Goal: Communication & Community: Share content

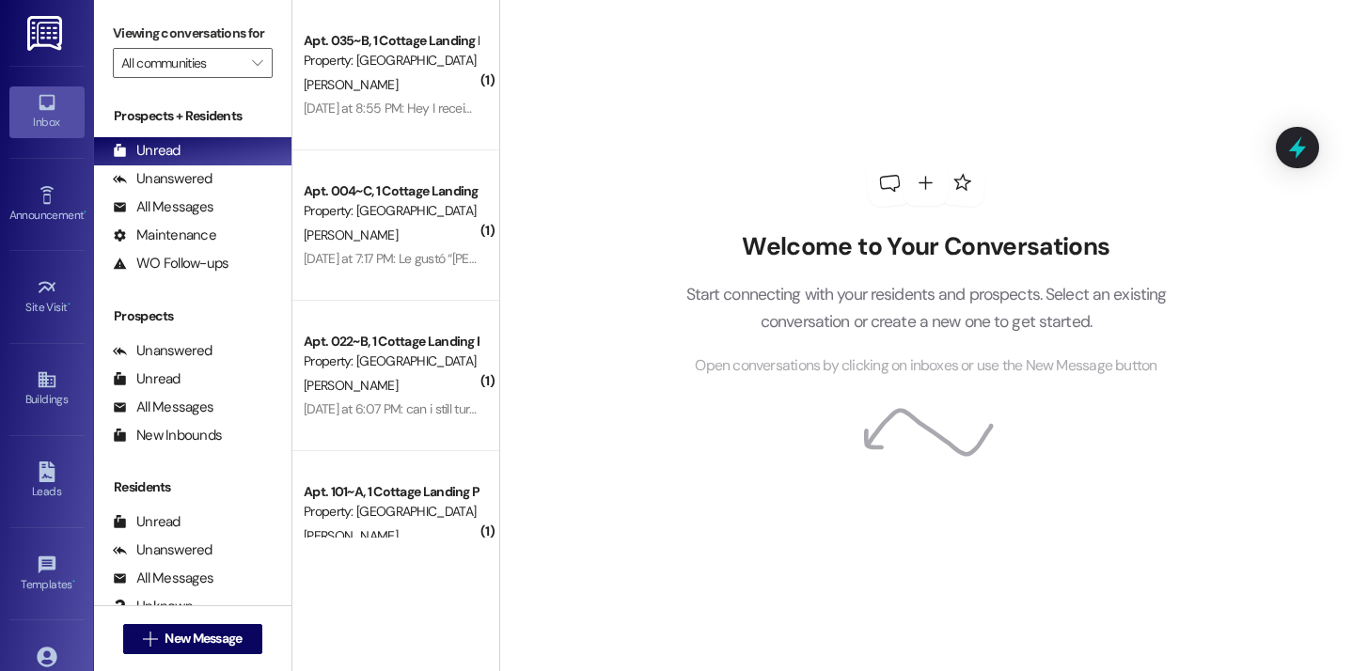
click at [580, 171] on div "Welcome to Your Conversations Start connecting with your residents and prospect…" at bounding box center [925, 335] width 853 height 671
drag, startPoint x: 643, startPoint y: 151, endPoint x: 534, endPoint y: 141, distance: 109.5
click at [644, 151] on div "Welcome to Your Conversations Start connecting with your residents and prospect…" at bounding box center [926, 268] width 564 height 537
click at [651, 164] on div "Welcome to Your Conversations Start connecting with your residents and prospect…" at bounding box center [926, 268] width 564 height 537
click at [685, 102] on div "Welcome to Your Conversations Start connecting with your residents and prospect…" at bounding box center [926, 268] width 564 height 537
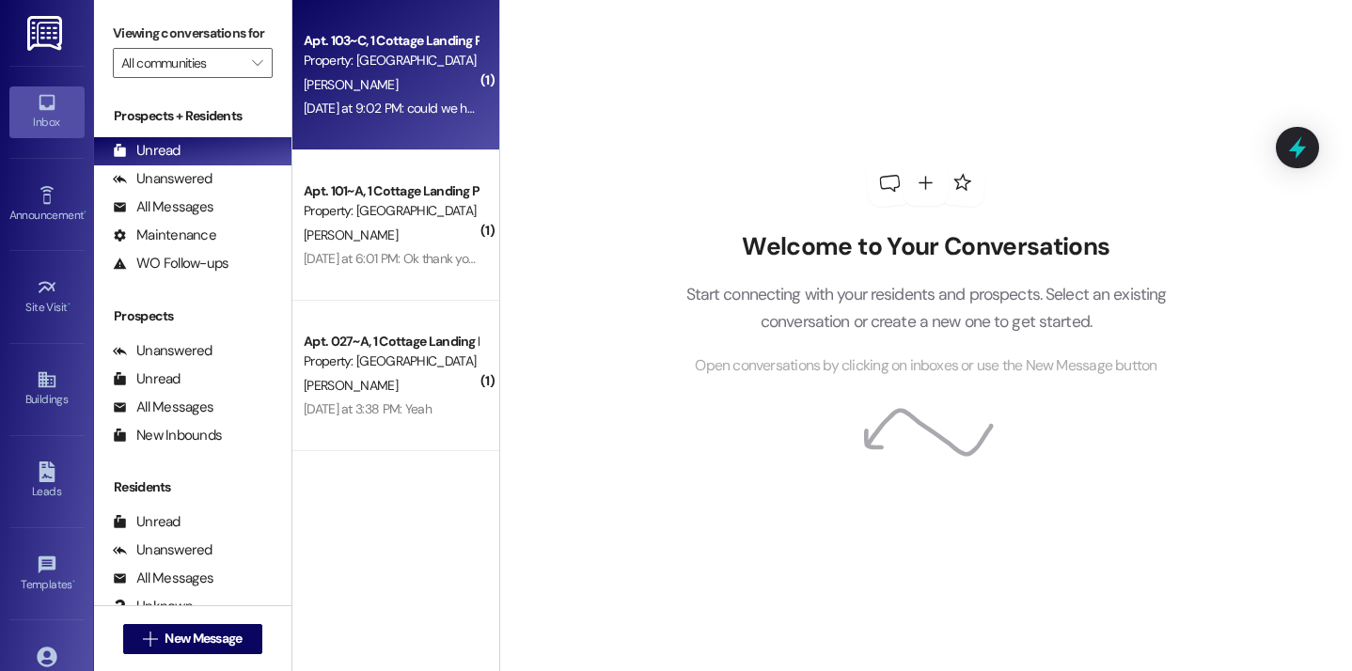
click at [442, 113] on div "Yesterday at 9:02 PM: could we have a utility breakdown from august? Yesterday …" at bounding box center [486, 108] width 365 height 17
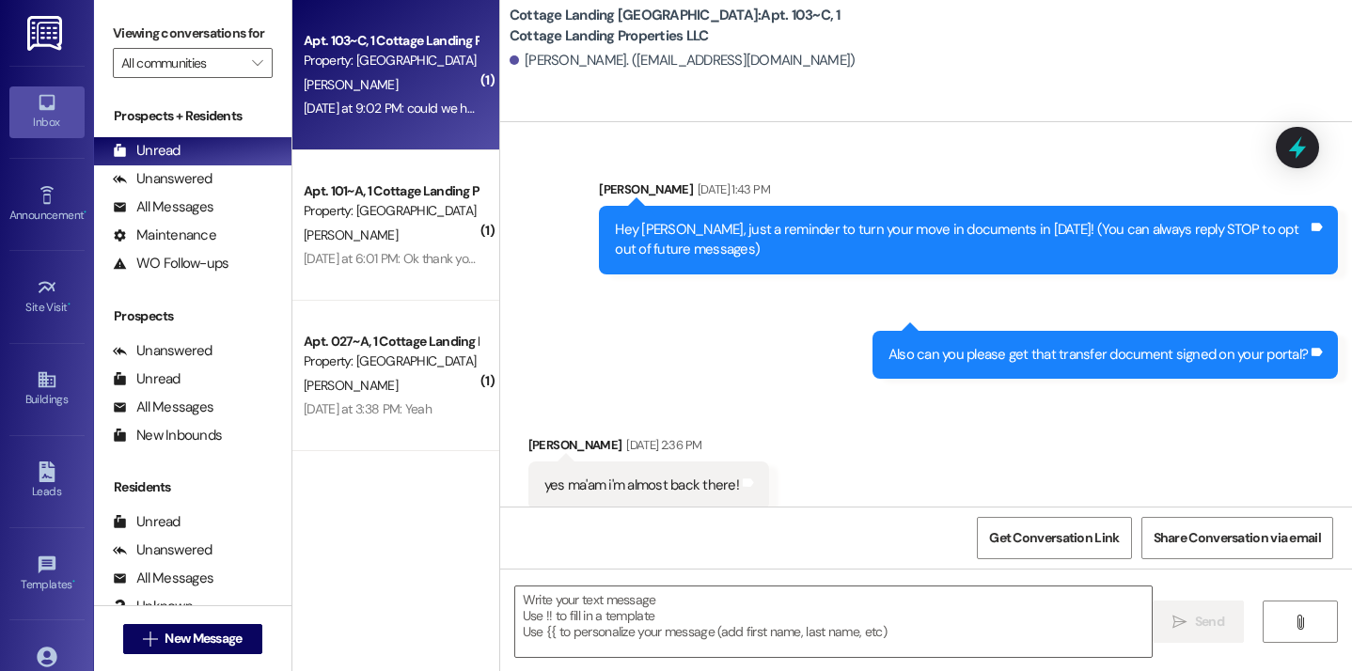
scroll to position [40137, 0]
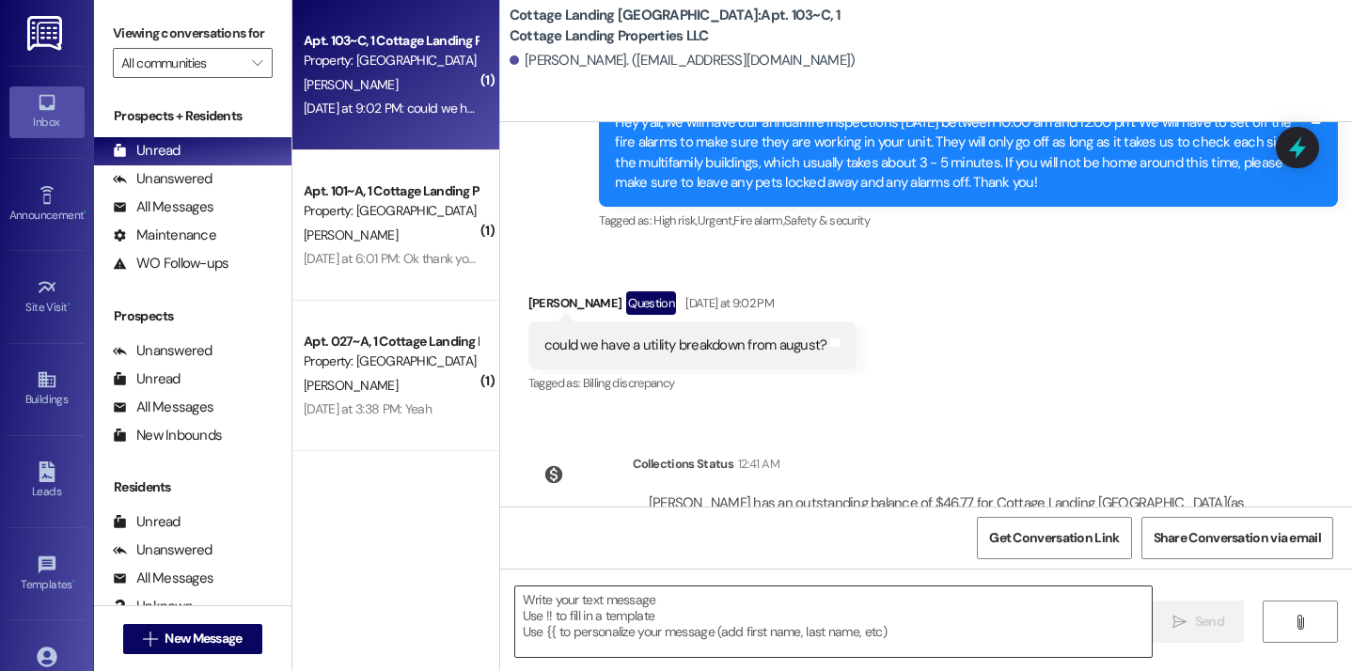
click at [578, 628] on textarea at bounding box center [833, 622] width 637 height 71
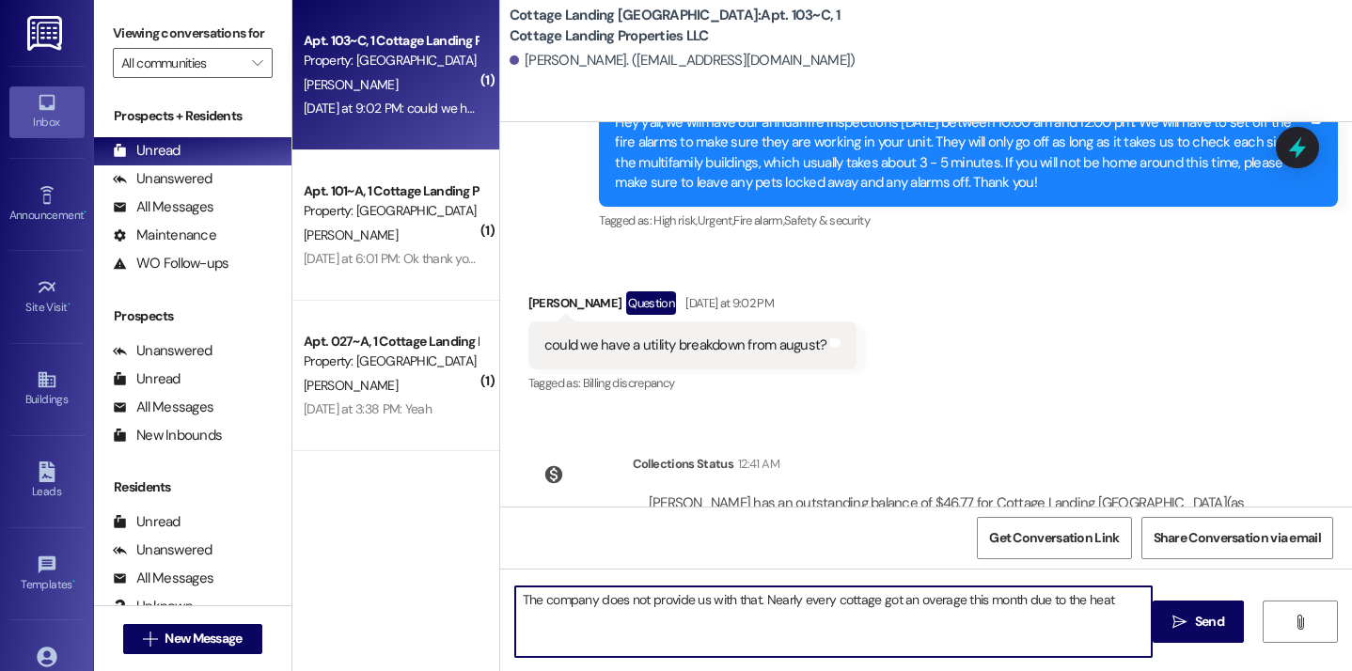
type textarea "The company does not provide us with that. Nearly every cottage got an overage …"
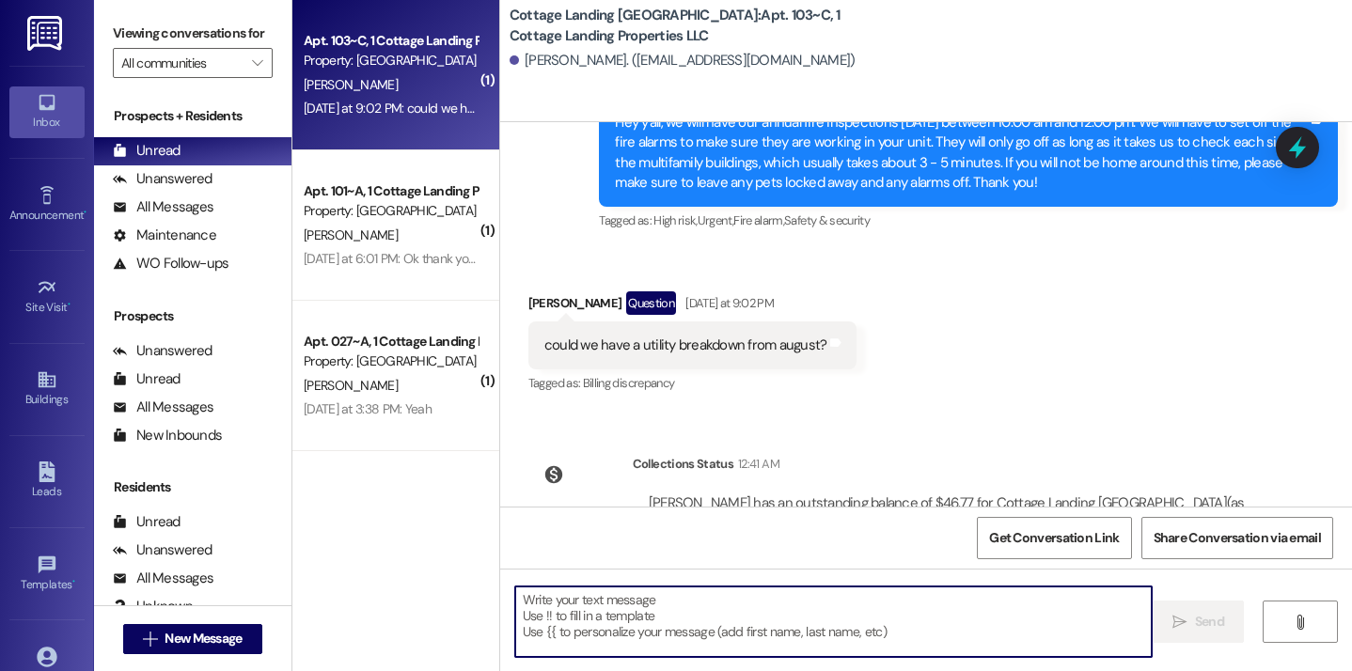
scroll to position [40268, 0]
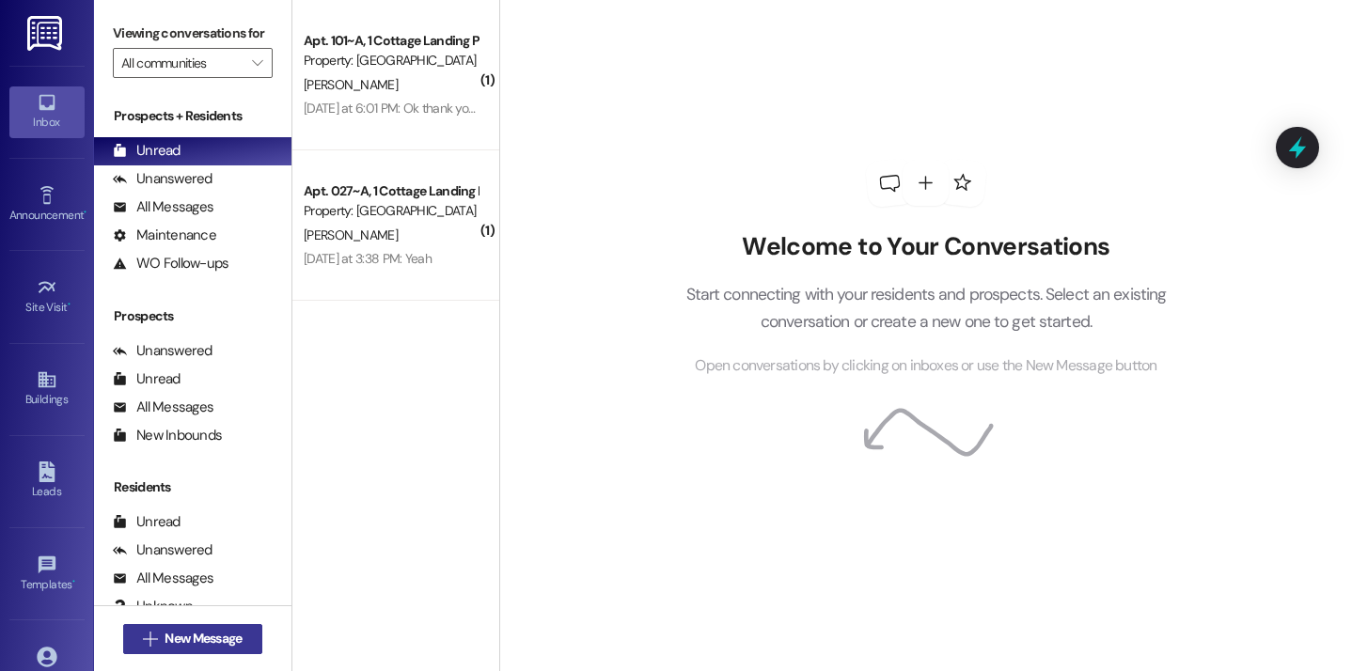
click at [225, 646] on span "New Message" at bounding box center [203, 639] width 77 height 20
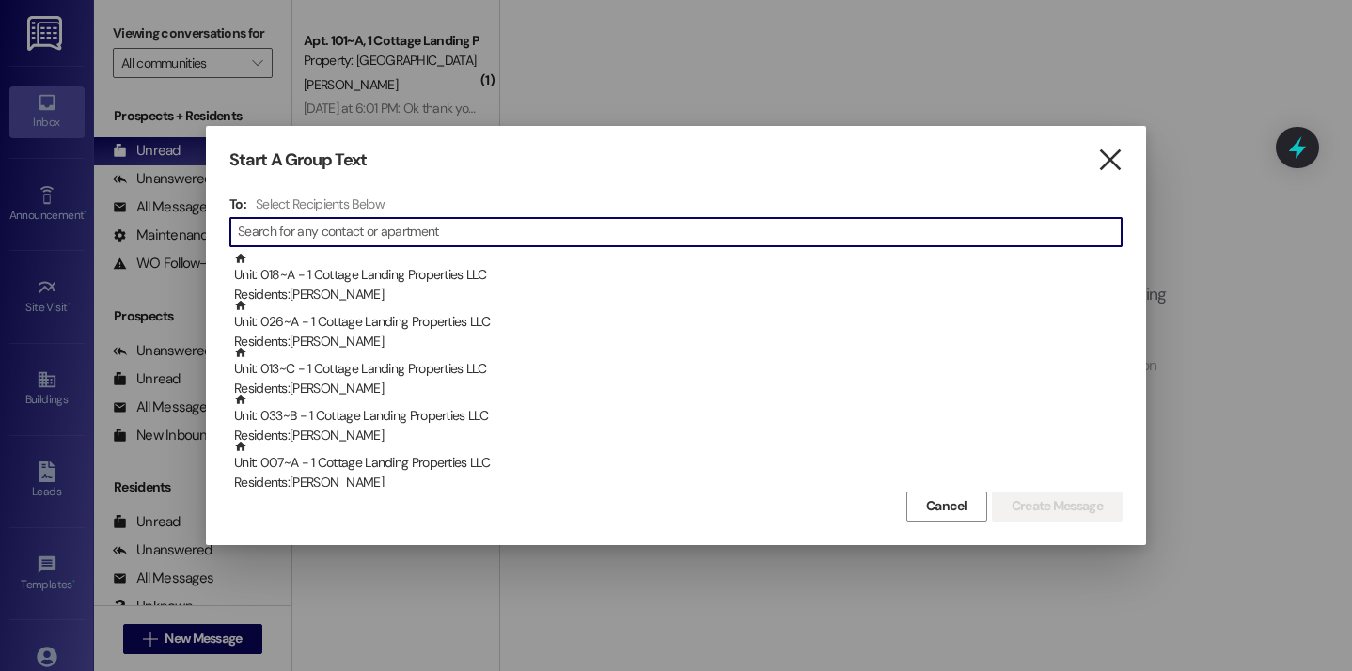
click at [1118, 165] on icon "" at bounding box center [1109, 160] width 25 height 20
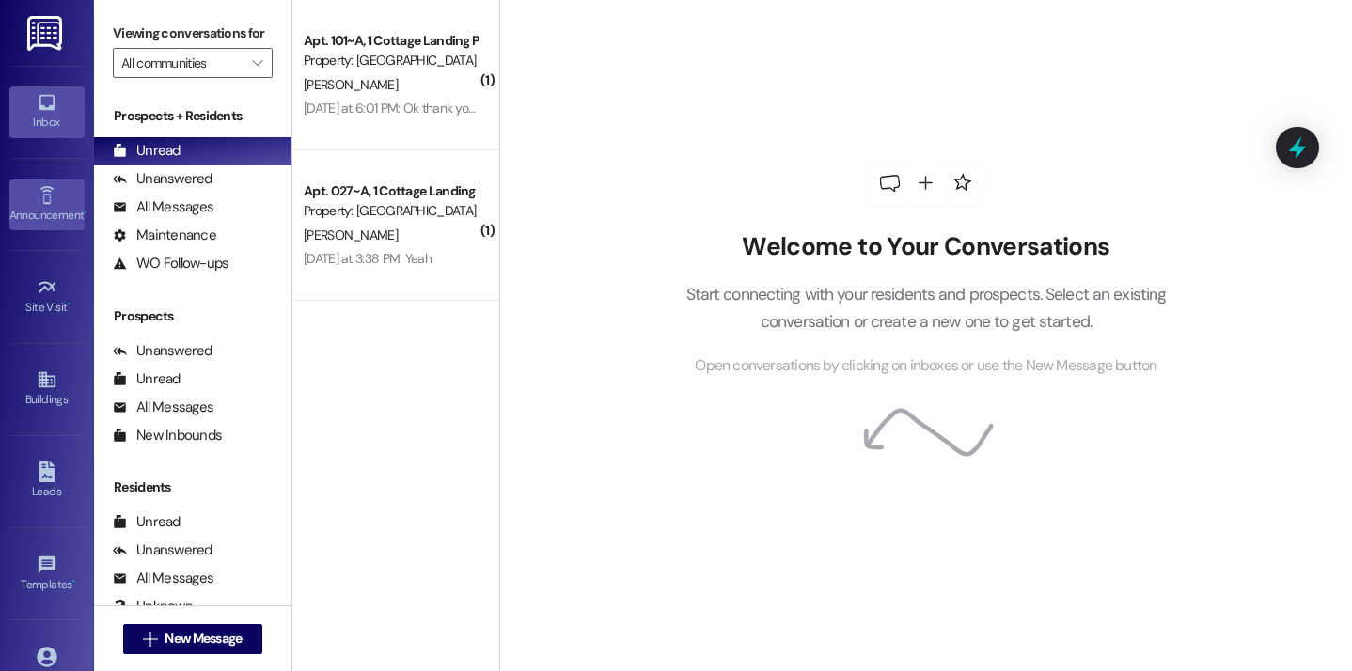
click at [29, 180] on link "Announcement •" at bounding box center [46, 205] width 75 height 51
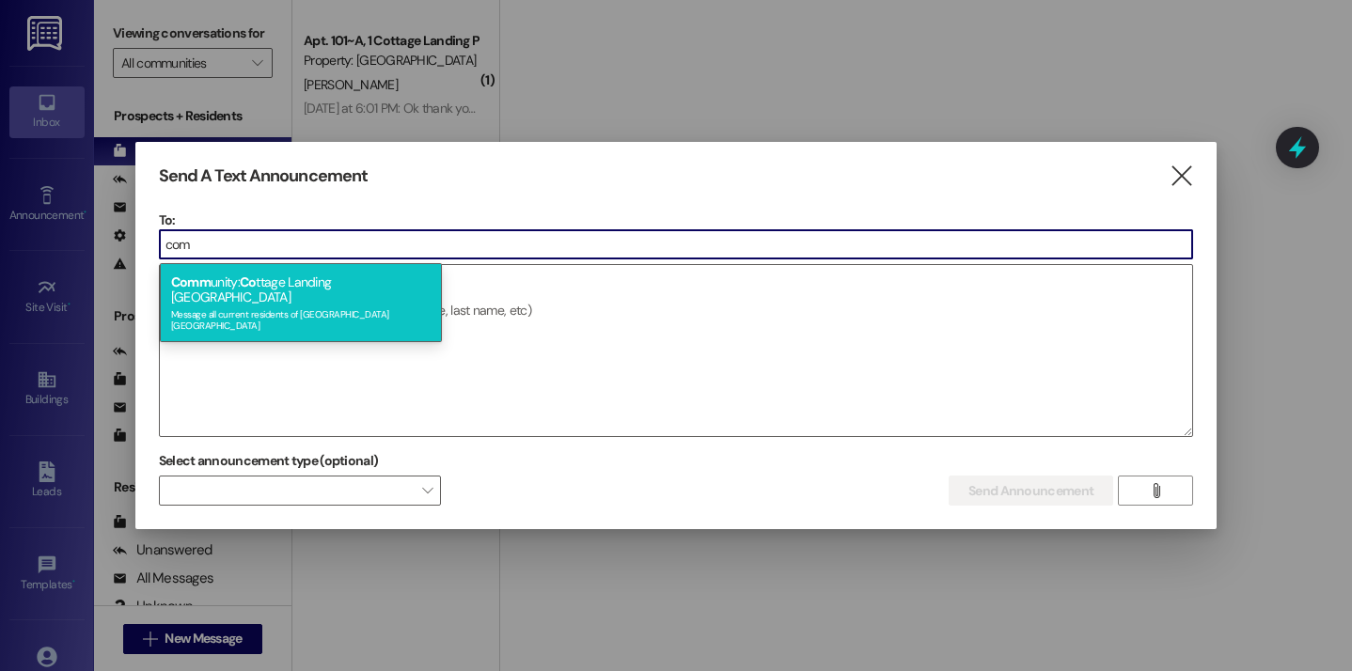
type input "com"
click at [197, 305] on div "Message all current residents of Cottage Landing Lafayette" at bounding box center [300, 318] width 259 height 26
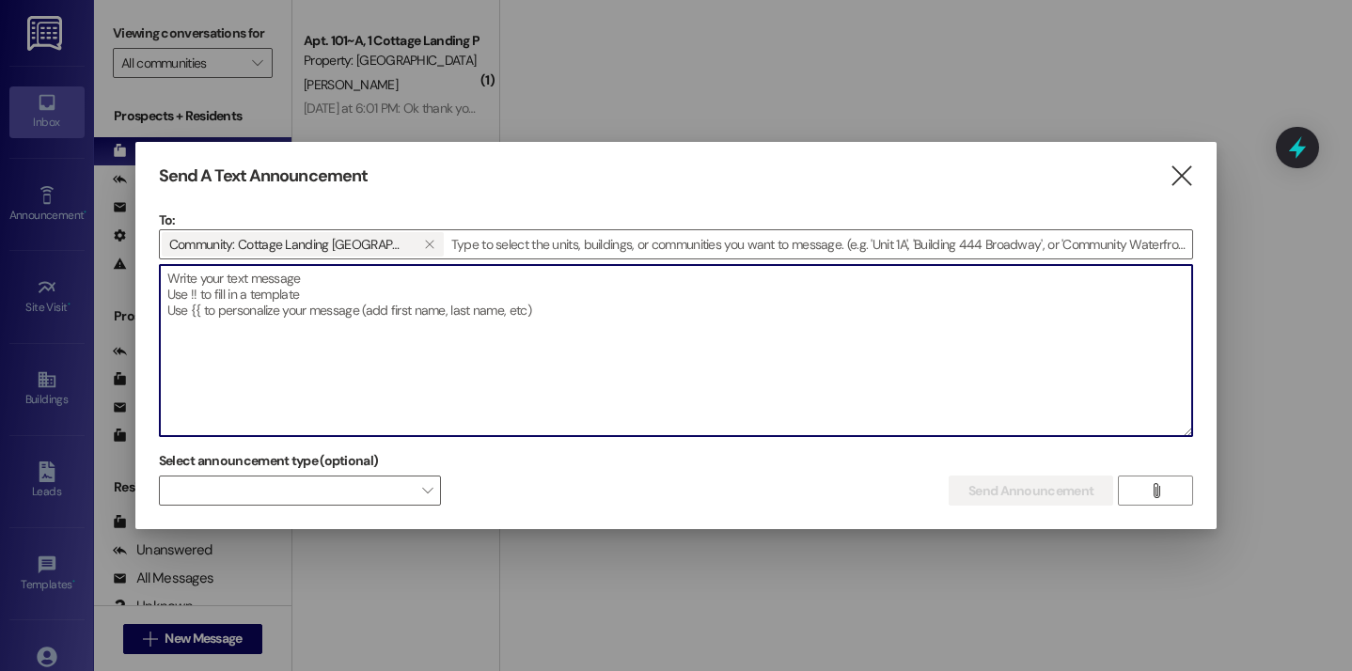
click at [231, 321] on textarea at bounding box center [676, 350] width 1032 height 171
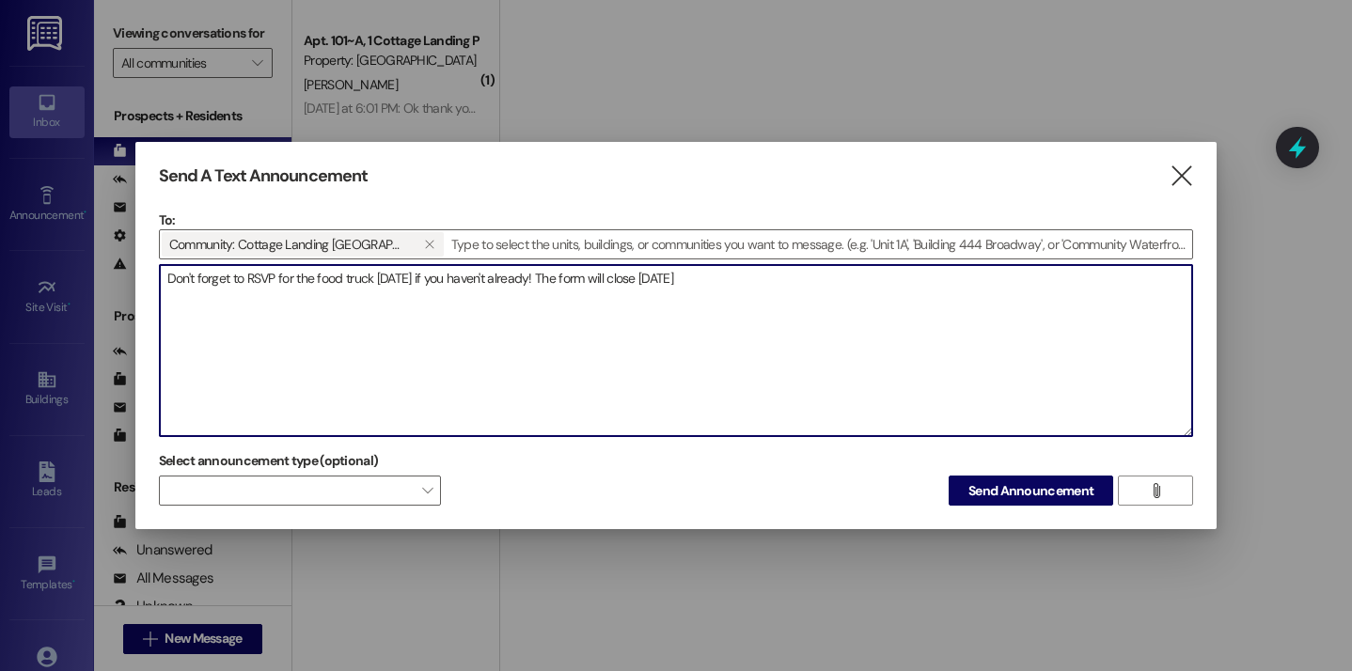
type textarea "Don't forget to RSVP for the food truck next Thursday if you haven't already! T…"
click at [547, 272] on textarea "Don't forget to RSVP for the food truck next Thursday if you haven't already! T…" at bounding box center [676, 350] width 1032 height 171
click at [1174, 180] on icon "" at bounding box center [1181, 176] width 25 height 20
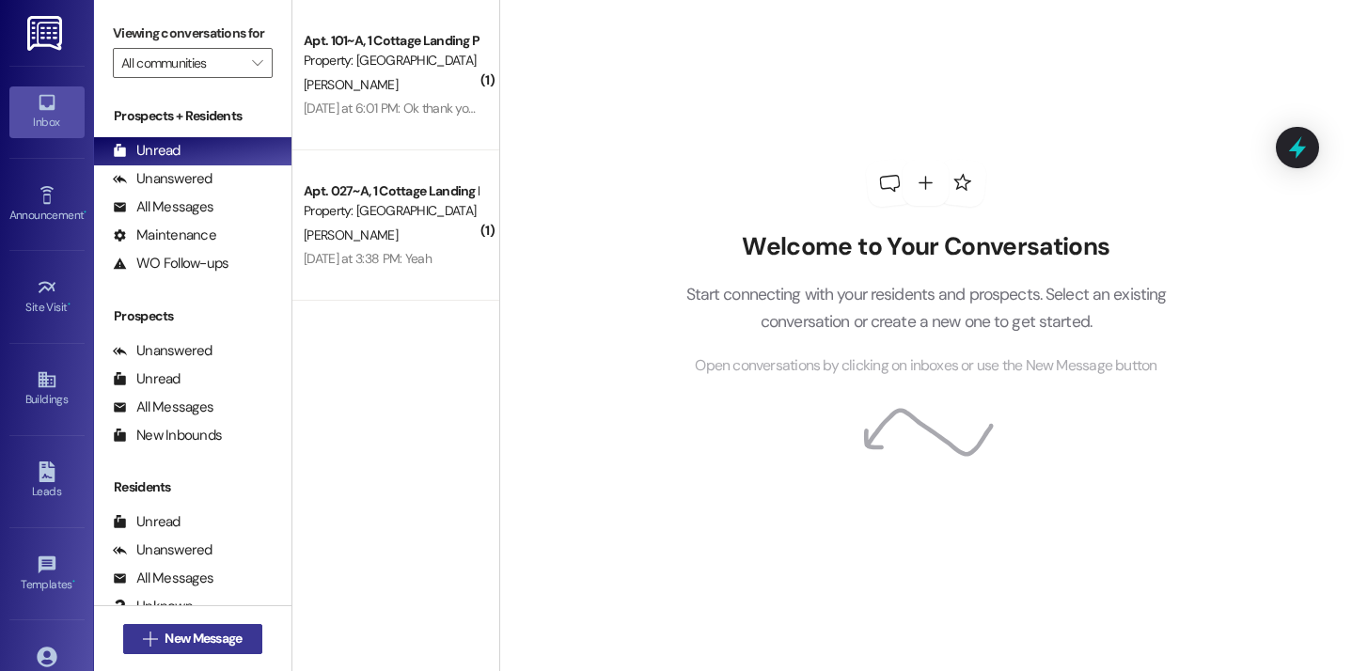
click at [207, 637] on span "New Message" at bounding box center [203, 639] width 77 height 20
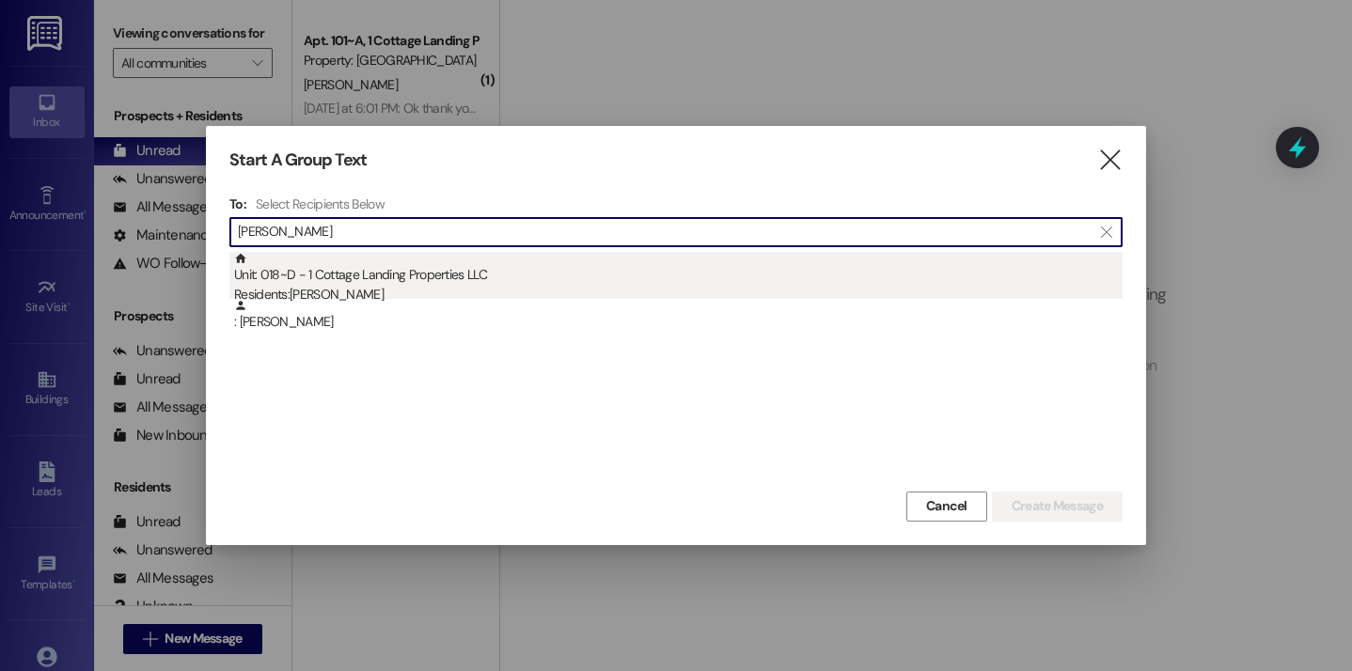
type input "crum"
click at [425, 268] on div "Unit: 018~D - 1 Cottage Landing Properties LLC Residents: Maelin Crum" at bounding box center [678, 279] width 888 height 54
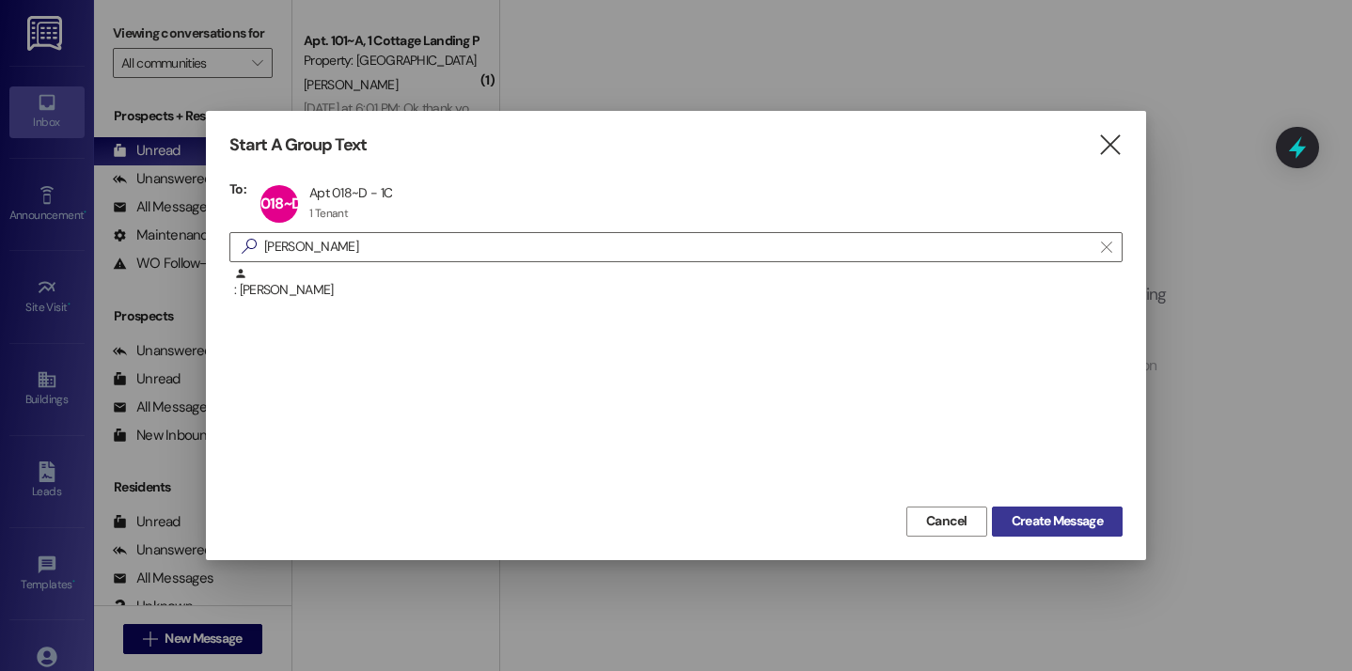
click at [992, 512] on button "Create Message" at bounding box center [1057, 522] width 131 height 30
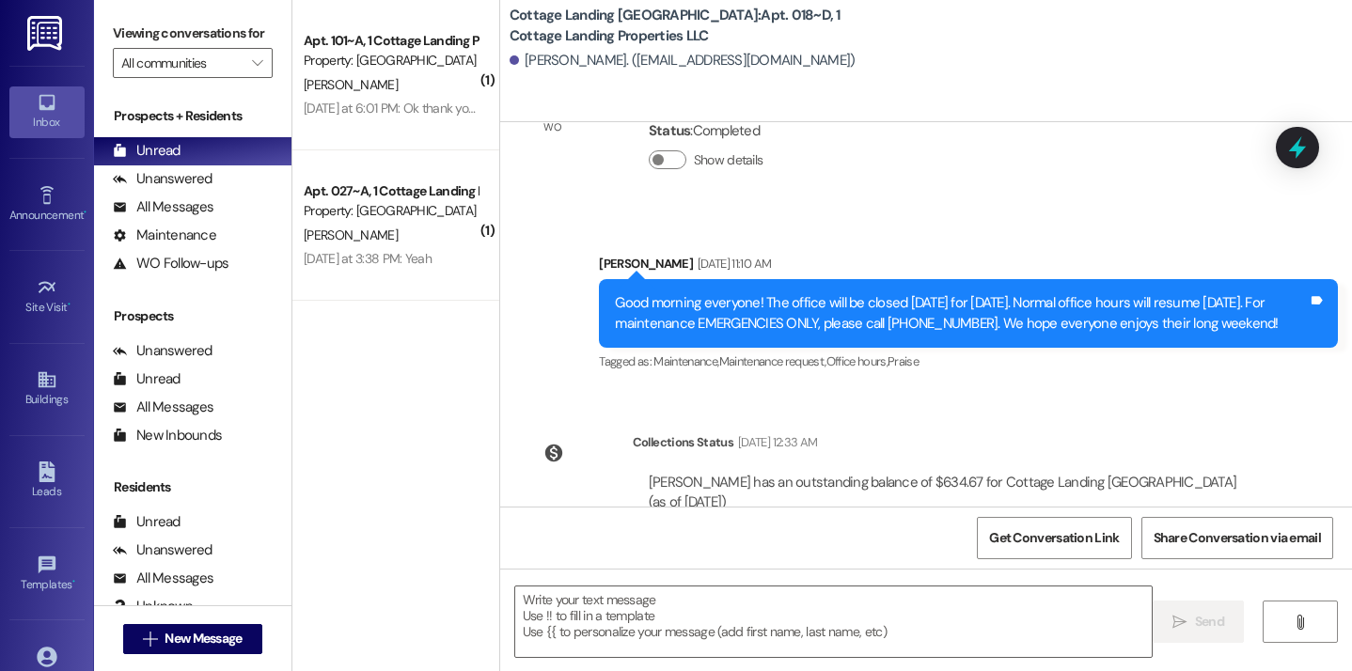
scroll to position [7620, 0]
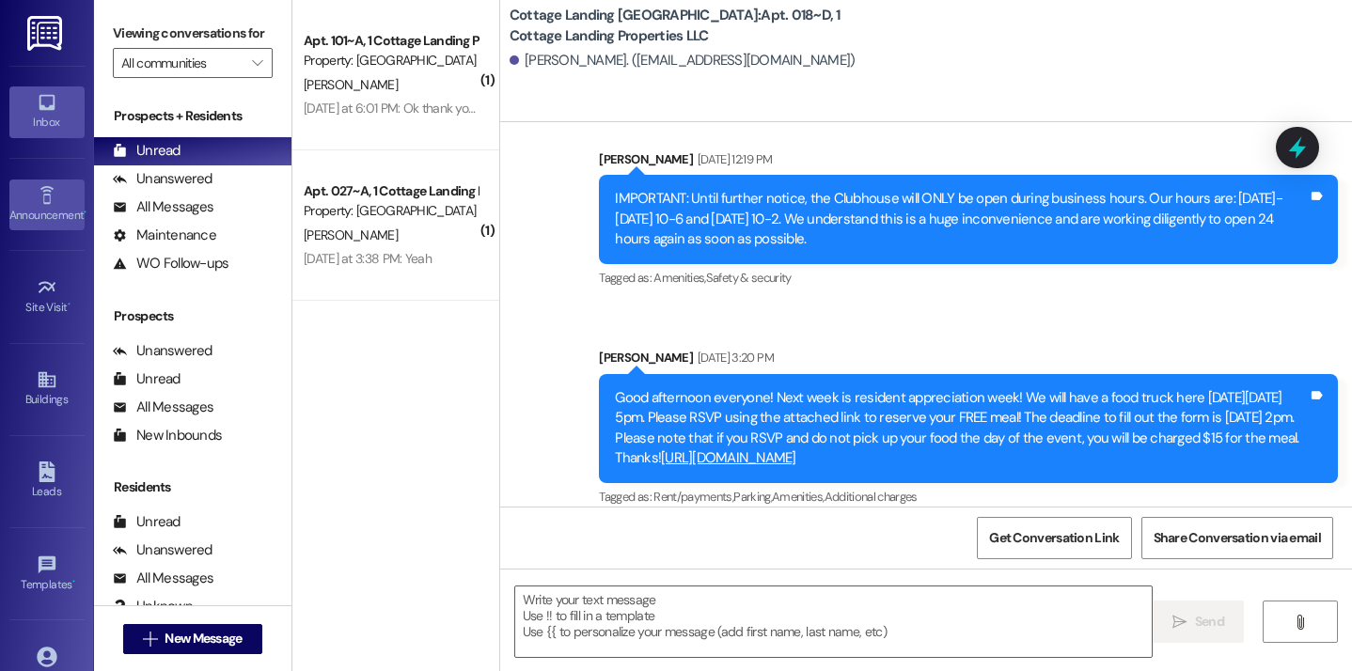
click at [59, 204] on link "Announcement •" at bounding box center [46, 205] width 75 height 51
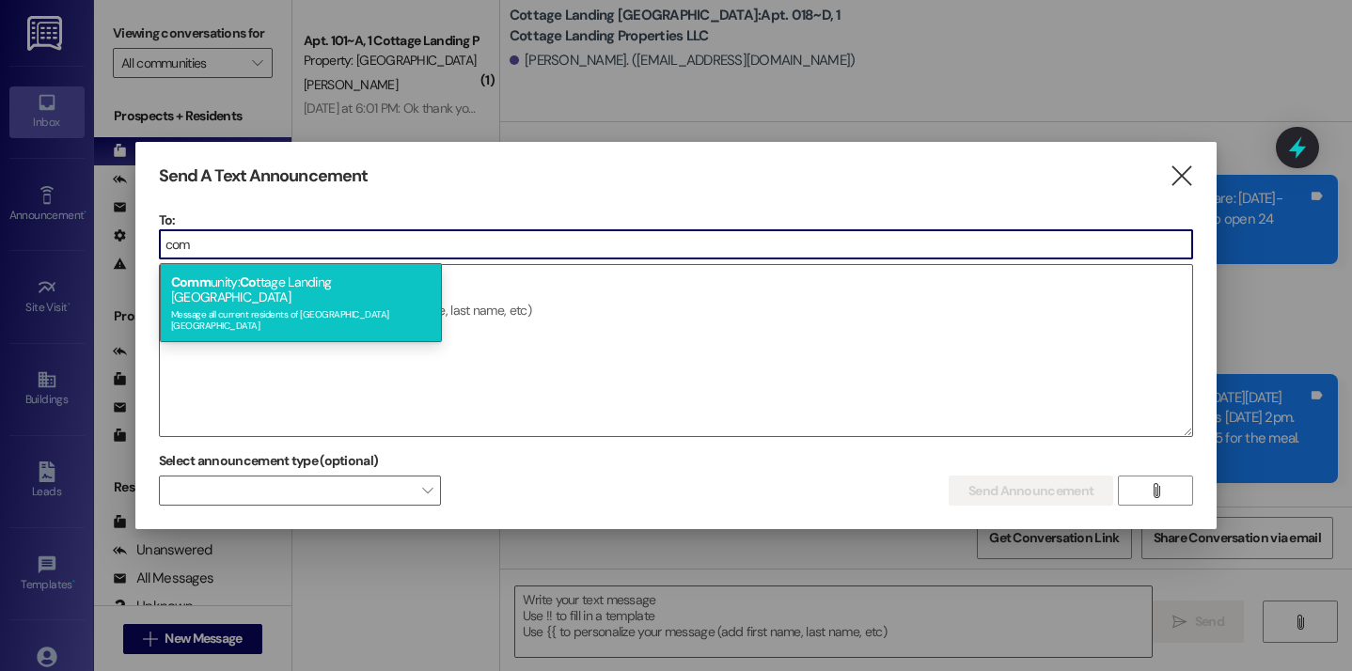
type input "com"
click at [213, 279] on div "Comm unity: Co ttage Landing Lafayette Message all current residents of Cottage…" at bounding box center [301, 302] width 282 height 79
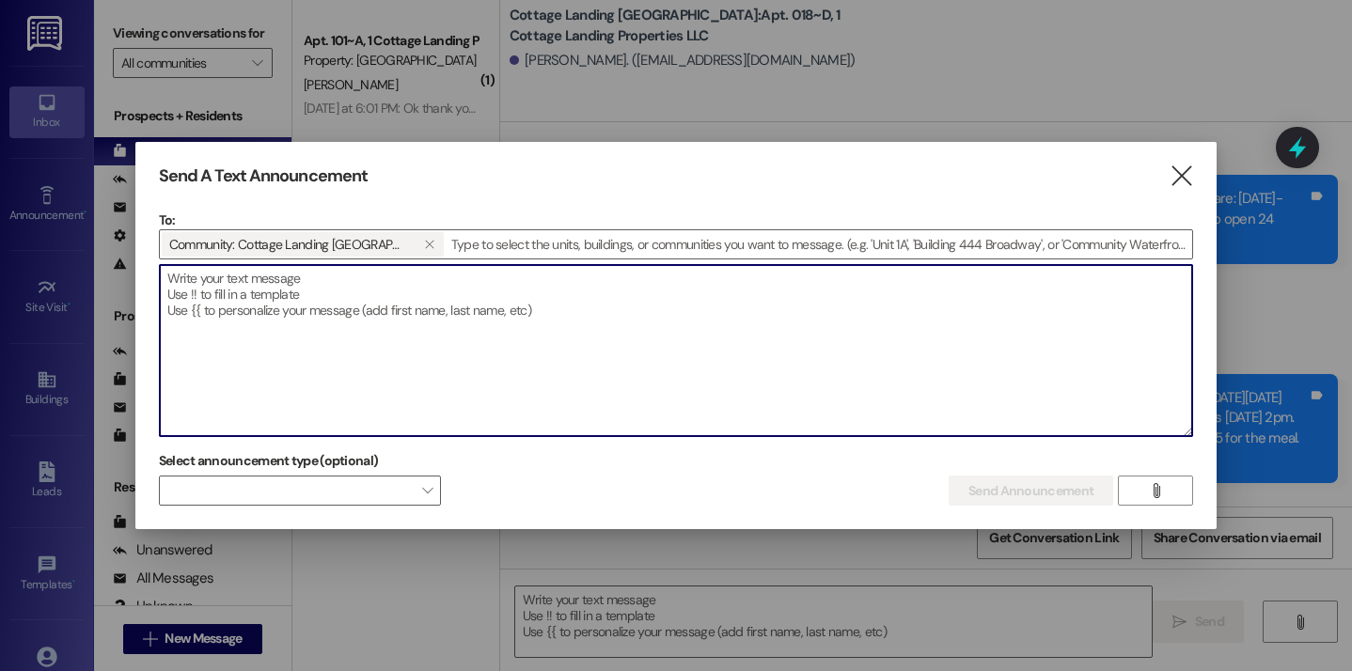
click at [223, 306] on textarea at bounding box center [676, 350] width 1032 height 171
paste textarea "Don't forget to RSVP for the food truck next Thursday if you haven't already! T…"
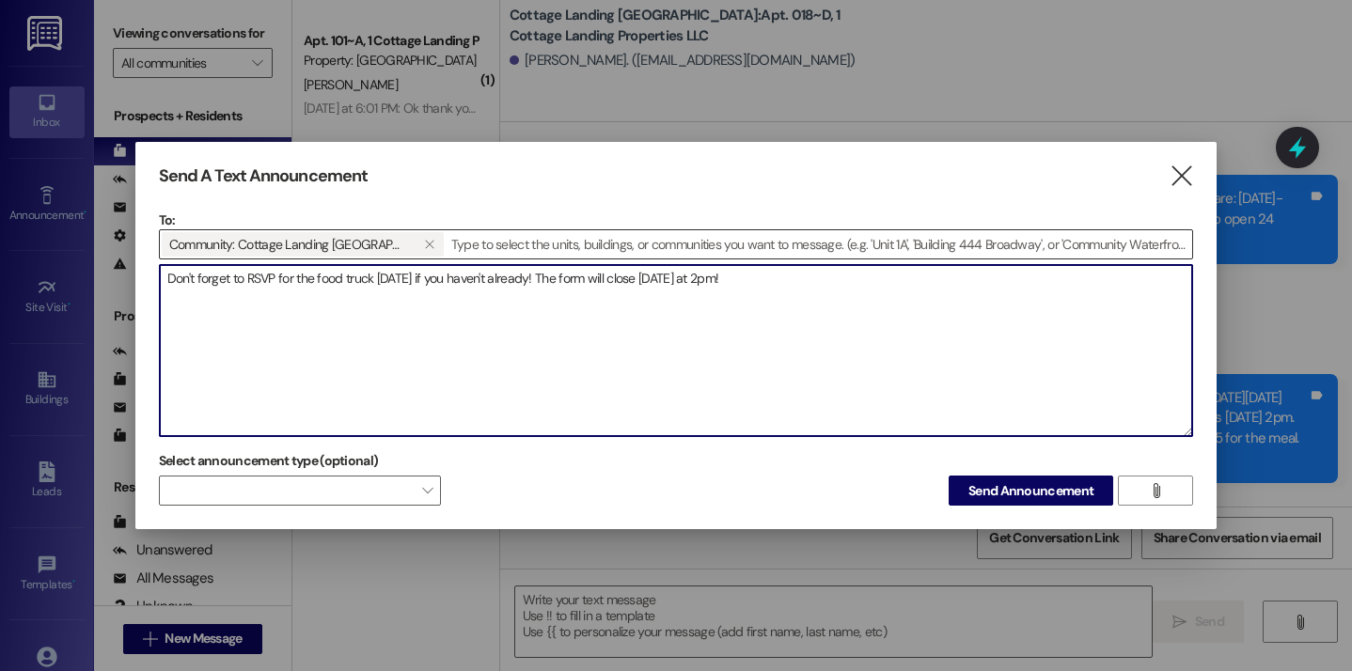
paste textarea "https://forms.gle/RTKH7VwmFevSxeA38"
click at [792, 281] on textarea "Don't forget to RSVP for the food truck next Thursday if you haven't already! T…" at bounding box center [676, 350] width 1032 height 171
click at [479, 316] on textarea "Don't forget to RSVP for the food truck next Thursday if you haven't already! T…" at bounding box center [676, 350] width 1032 height 171
click at [375, 282] on textarea "Don't forget to RSVP for the food truck next Thursday if you haven't already! T…" at bounding box center [676, 350] width 1032 height 171
click at [597, 367] on textarea "Don't forget to RSVP for the food truck that will be here next Thursday if you …" at bounding box center [676, 350] width 1032 height 171
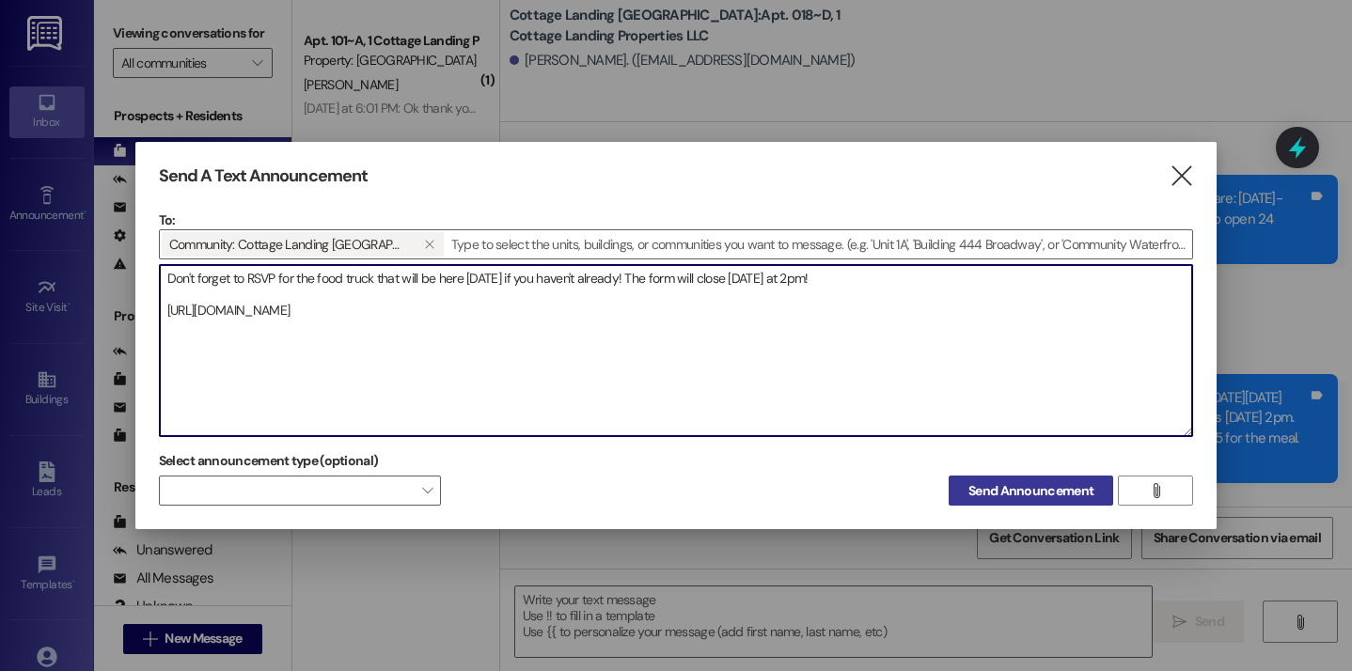
type textarea "Don't forget to RSVP for the food truck that will be here next Thursday if you …"
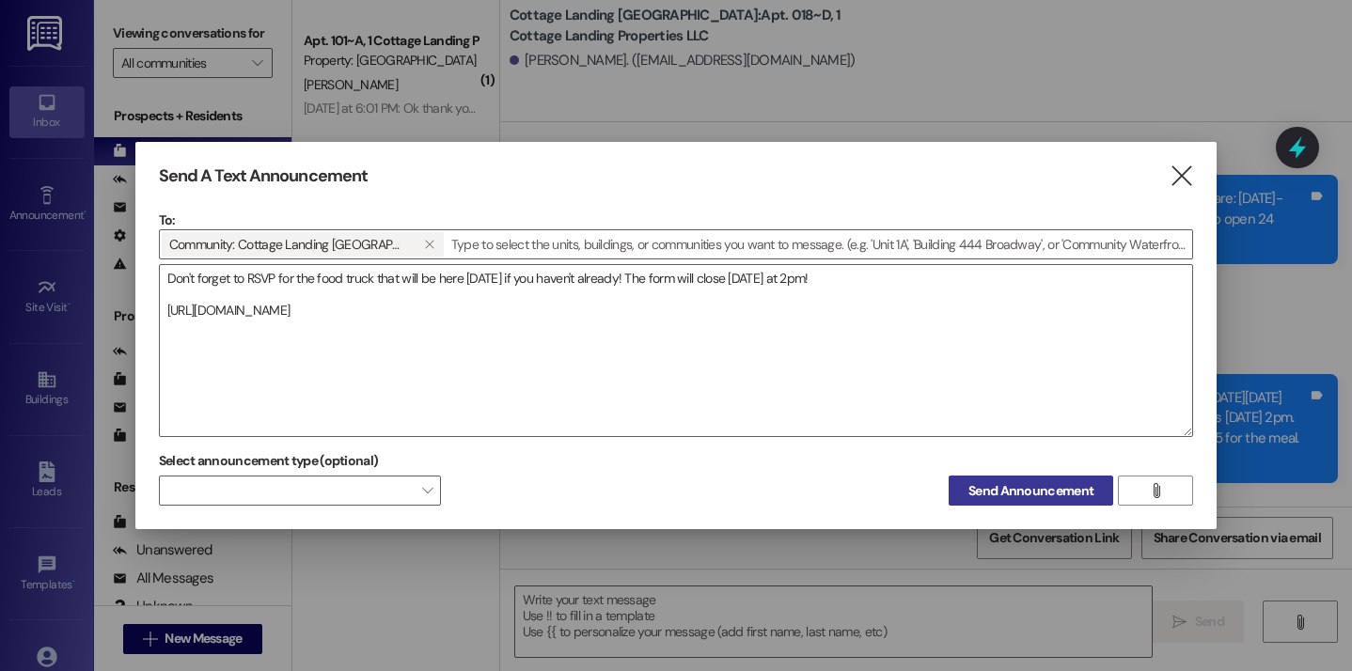
click at [999, 491] on span "Send Announcement" at bounding box center [1030, 491] width 125 height 20
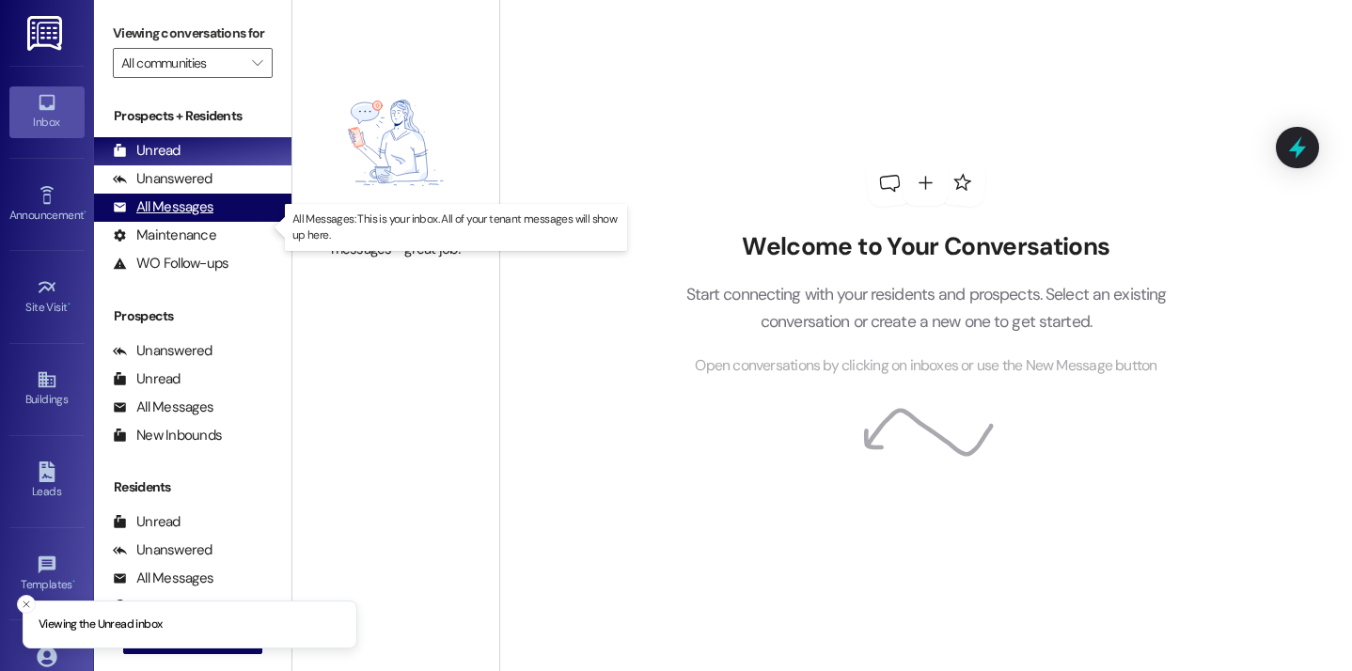
click at [251, 221] on div "All Messages (undefined)" at bounding box center [192, 208] width 197 height 28
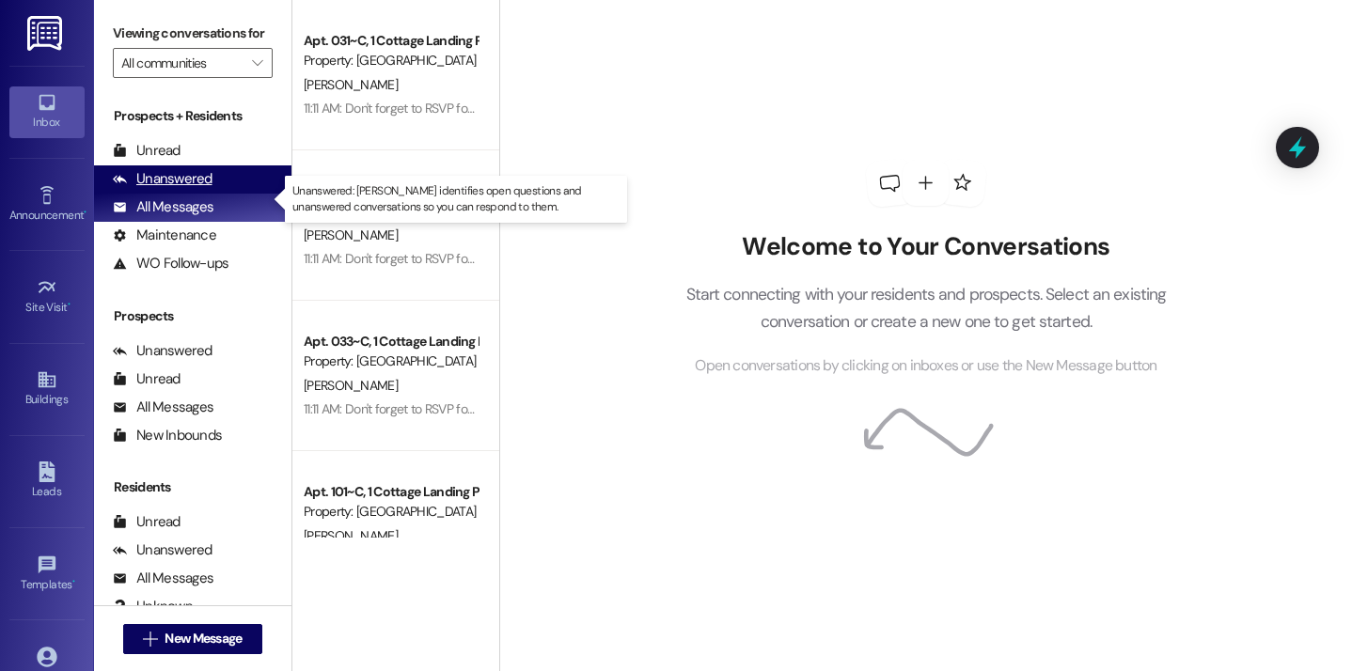
click at [201, 189] on div "Unanswered" at bounding box center [163, 179] width 100 height 20
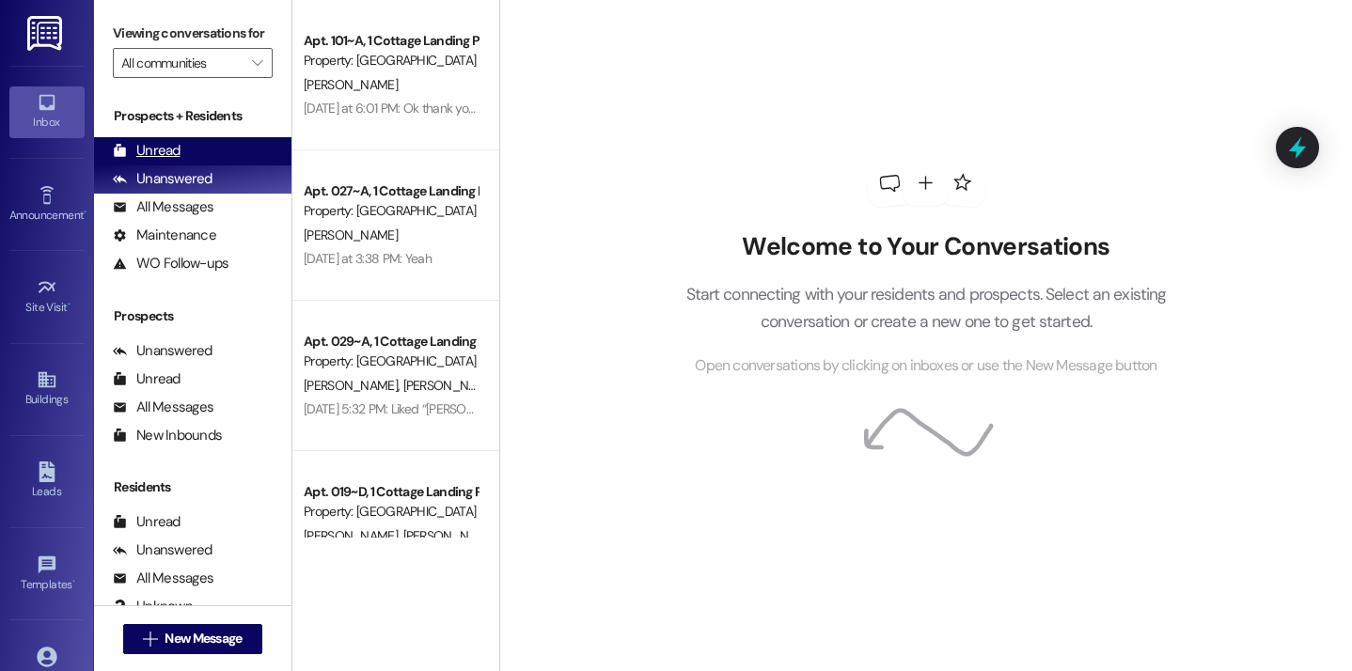
click at [218, 165] on div "Unread (0)" at bounding box center [192, 151] width 197 height 28
